Goal: Use online tool/utility: Utilize a website feature to perform a specific function

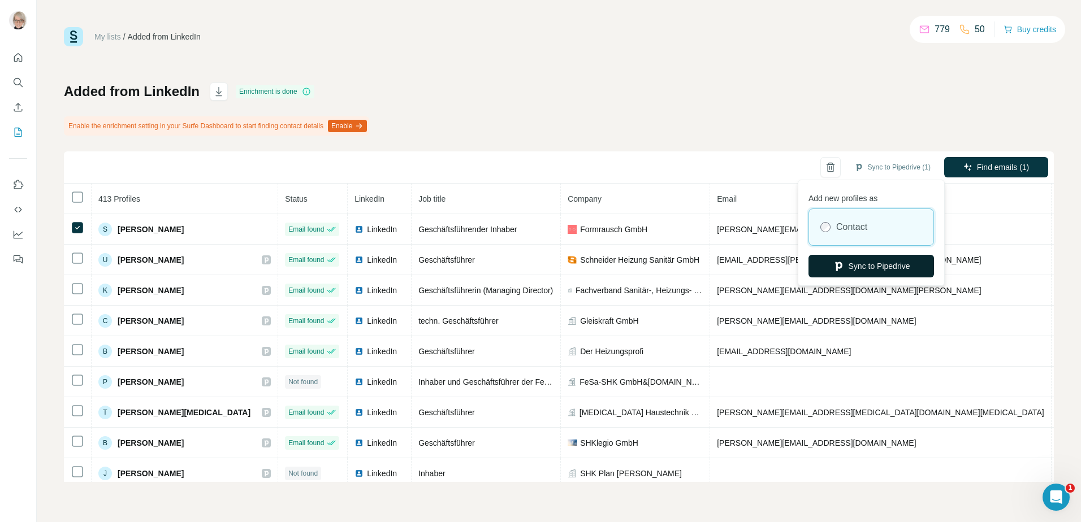
click at [863, 261] on button "Sync to Pipedrive" at bounding box center [870, 266] width 125 height 23
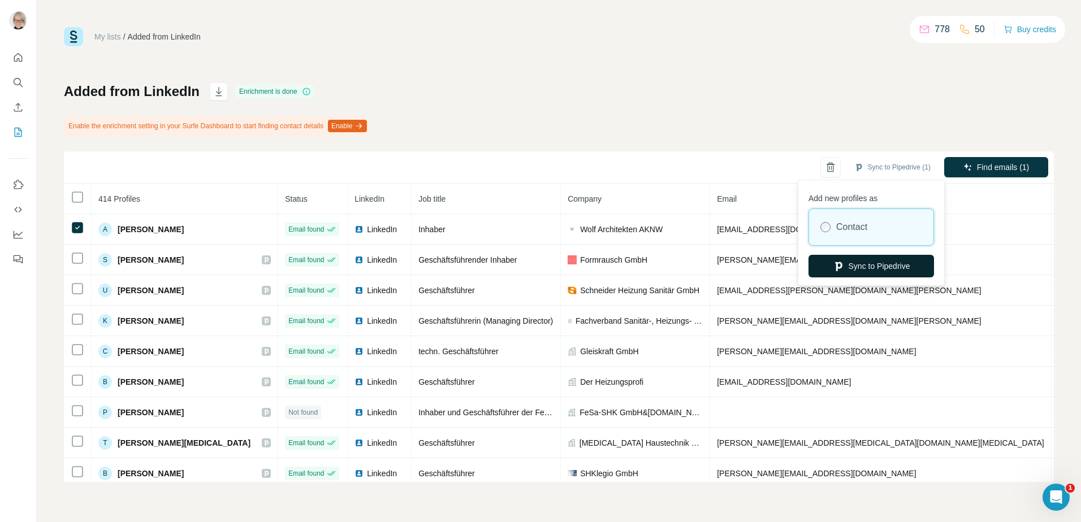
click at [851, 267] on button "Sync to Pipedrive" at bounding box center [870, 266] width 125 height 23
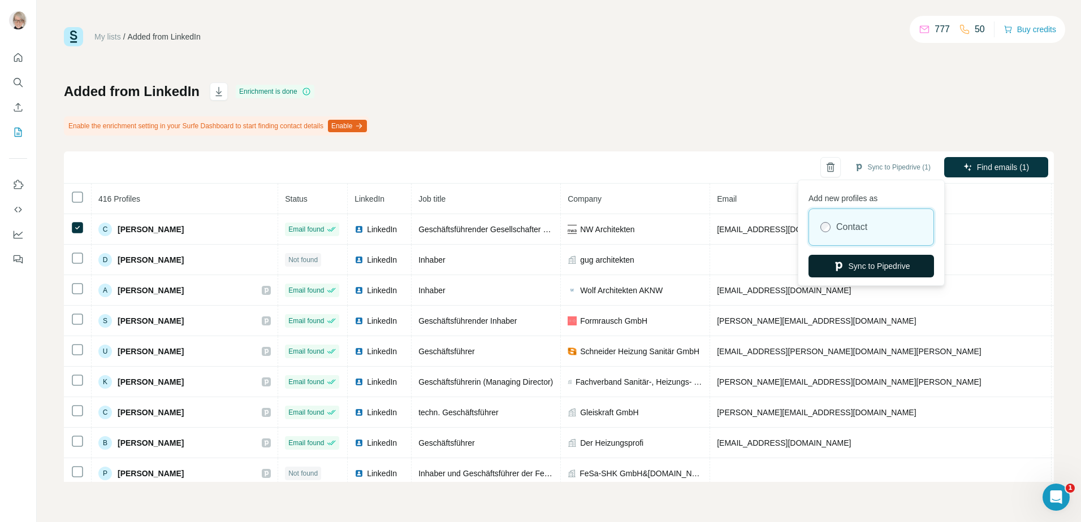
click at [854, 263] on button "Sync to Pipedrive" at bounding box center [870, 266] width 125 height 23
